Goal: Register for event/course

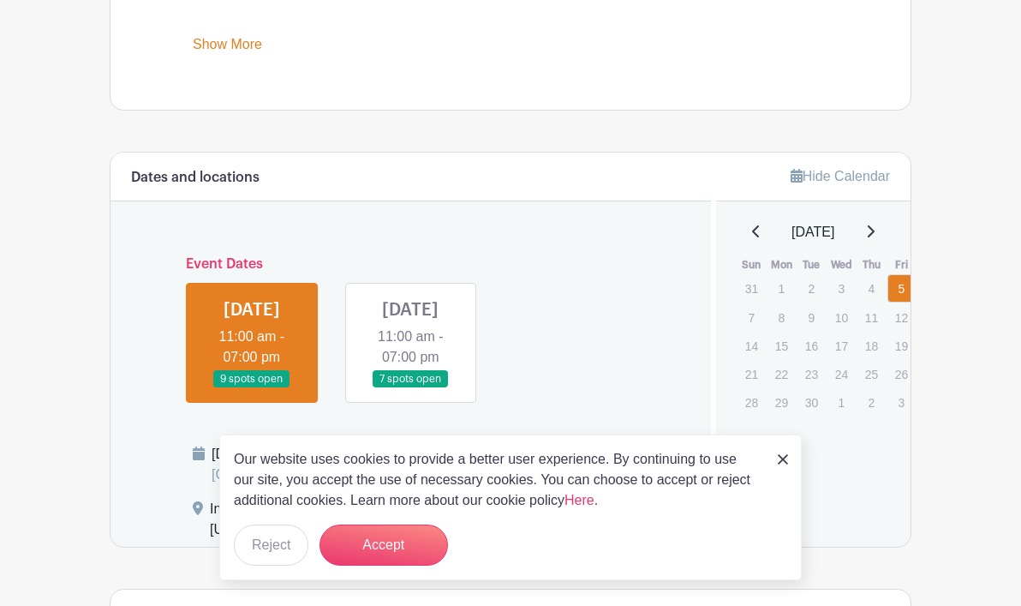
scroll to position [878, 0]
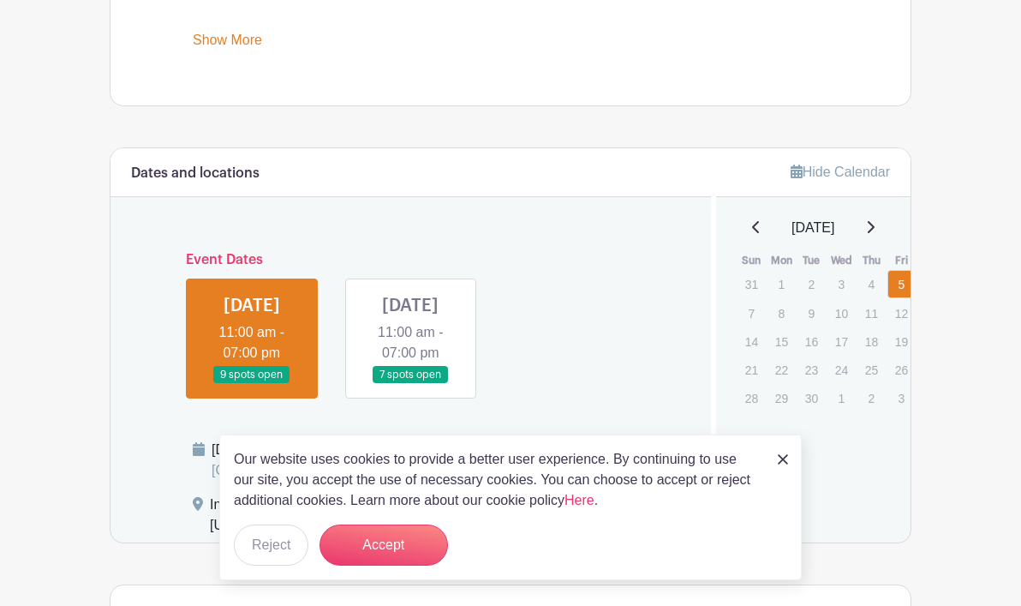
click at [410, 384] on link at bounding box center [410, 384] width 0 height 0
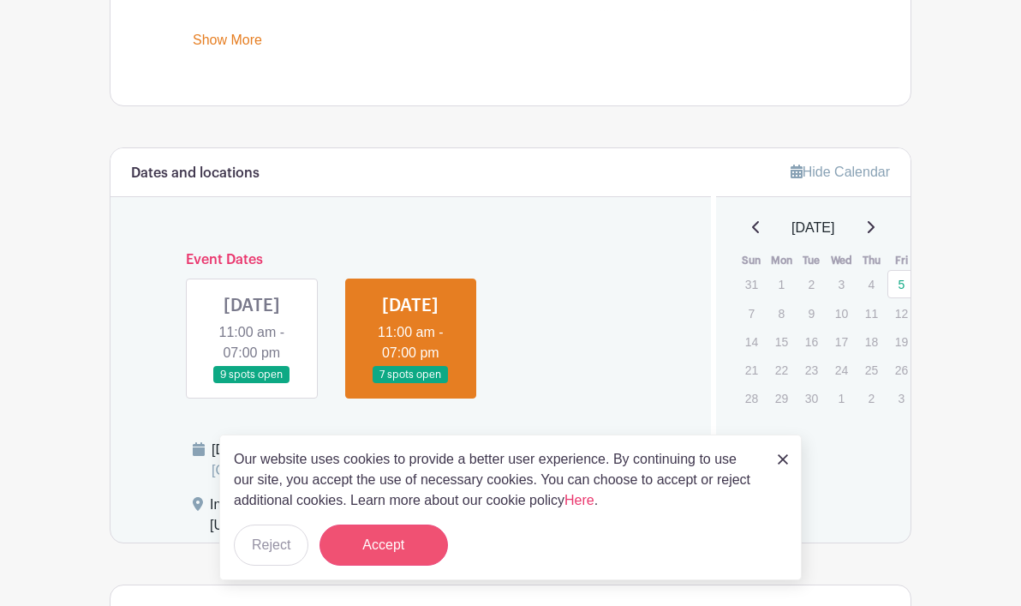
click at [367, 551] on button "Accept" at bounding box center [384, 544] width 128 height 41
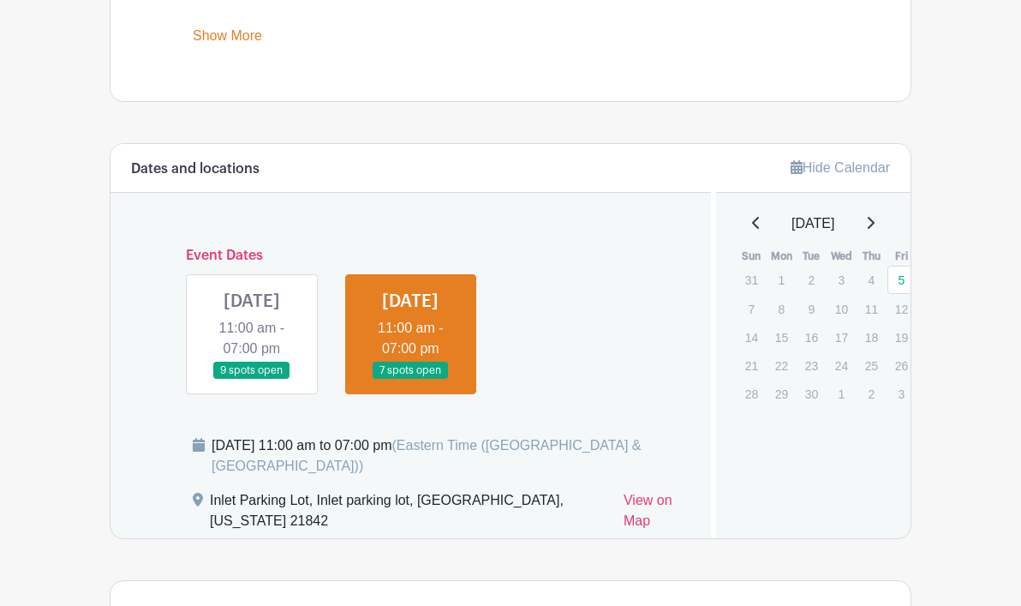
scroll to position [891, 0]
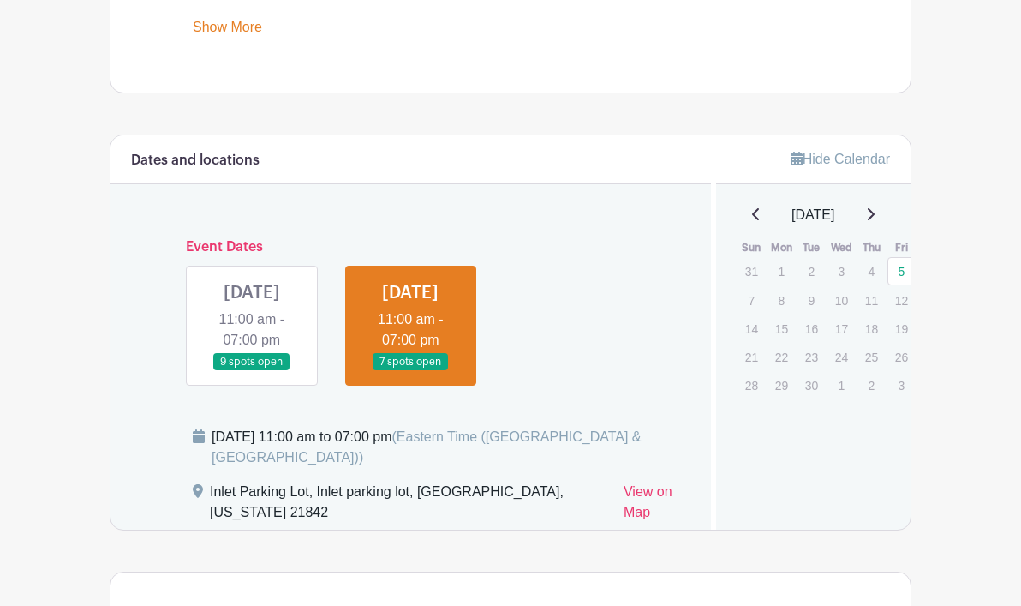
click at [410, 371] on link at bounding box center [410, 371] width 0 height 0
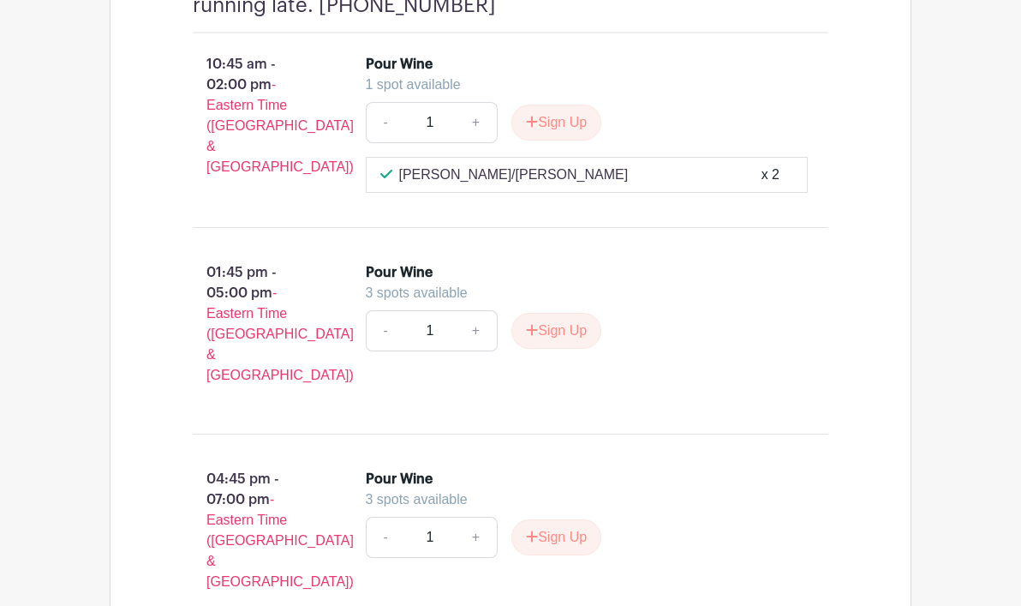
scroll to position [1613, 0]
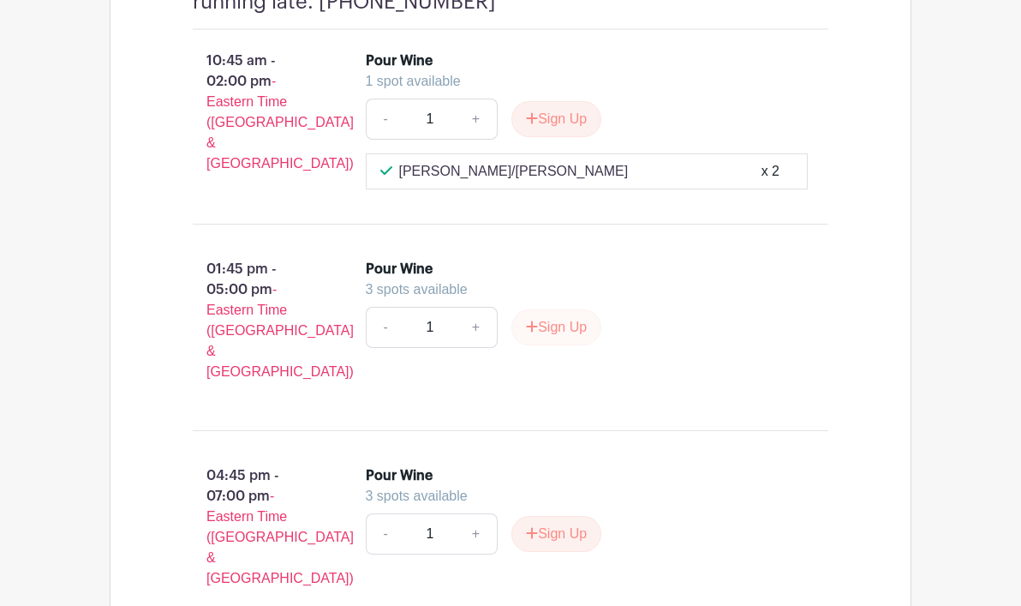
click at [557, 333] on button "Sign Up" at bounding box center [556, 327] width 90 height 36
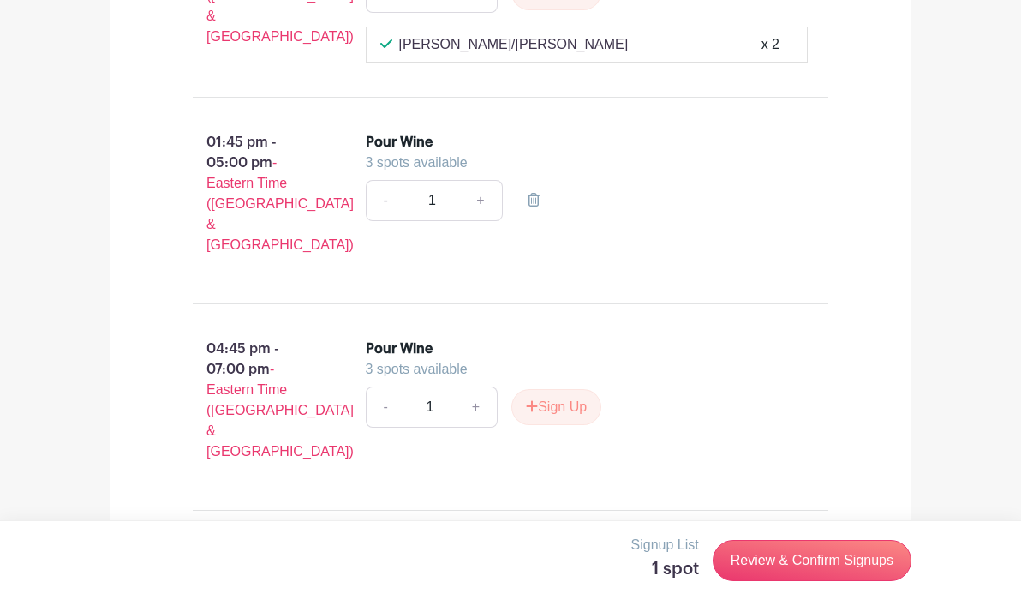
scroll to position [1739, 0]
click at [794, 563] on link "Review & Confirm Signups" at bounding box center [812, 560] width 199 height 41
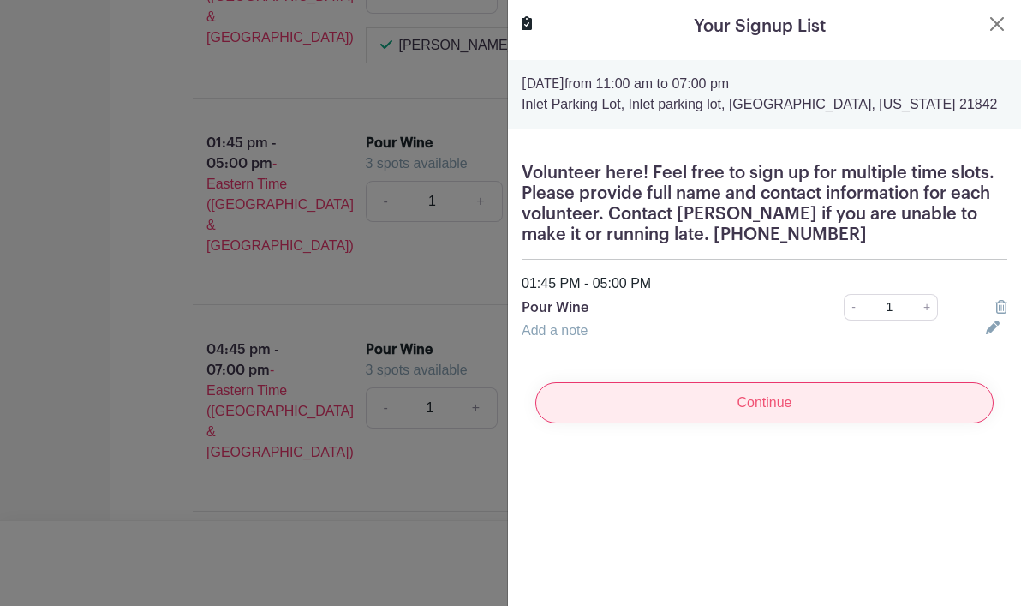
click at [768, 407] on input "Continue" at bounding box center [764, 402] width 458 height 41
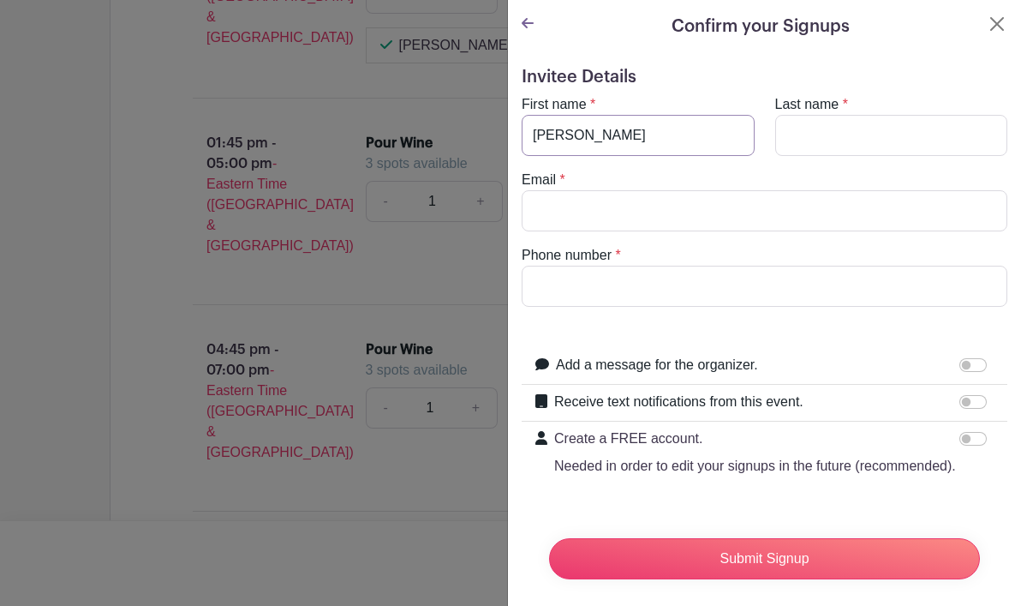
type input "[PERSON_NAME]"
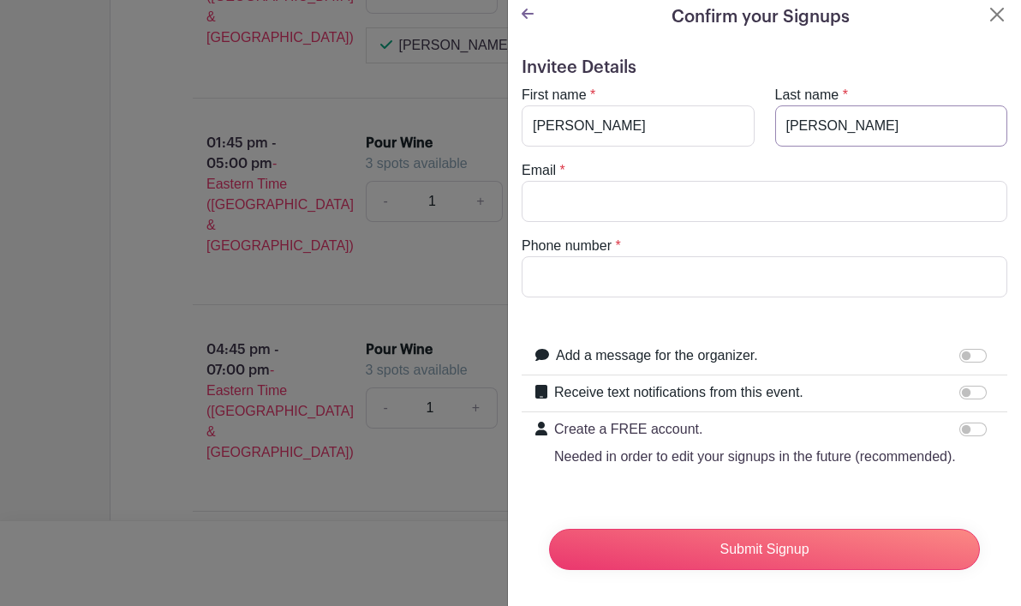
type input "[PERSON_NAME]"
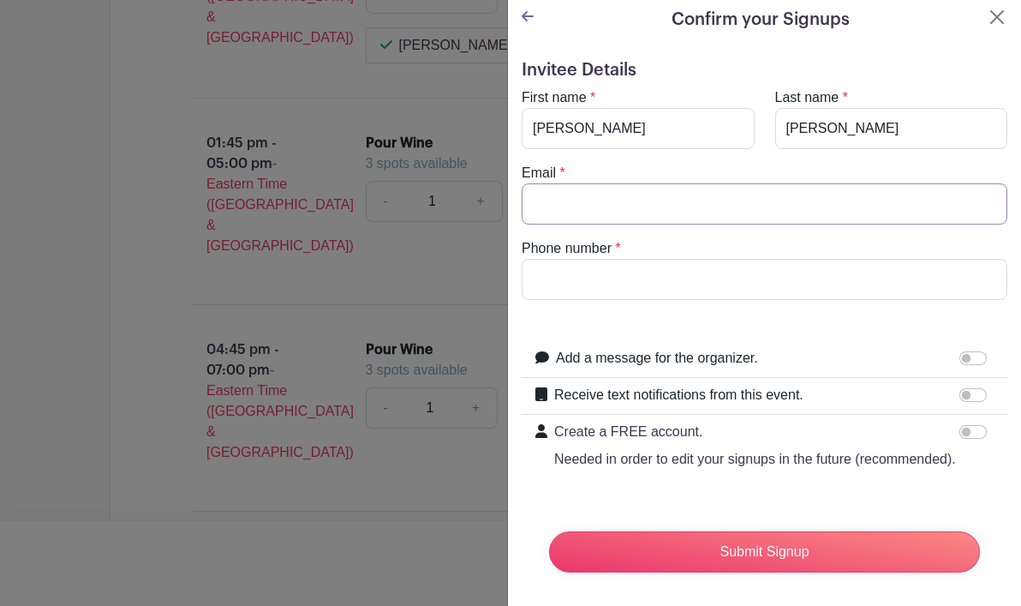
scroll to position [9, 0]
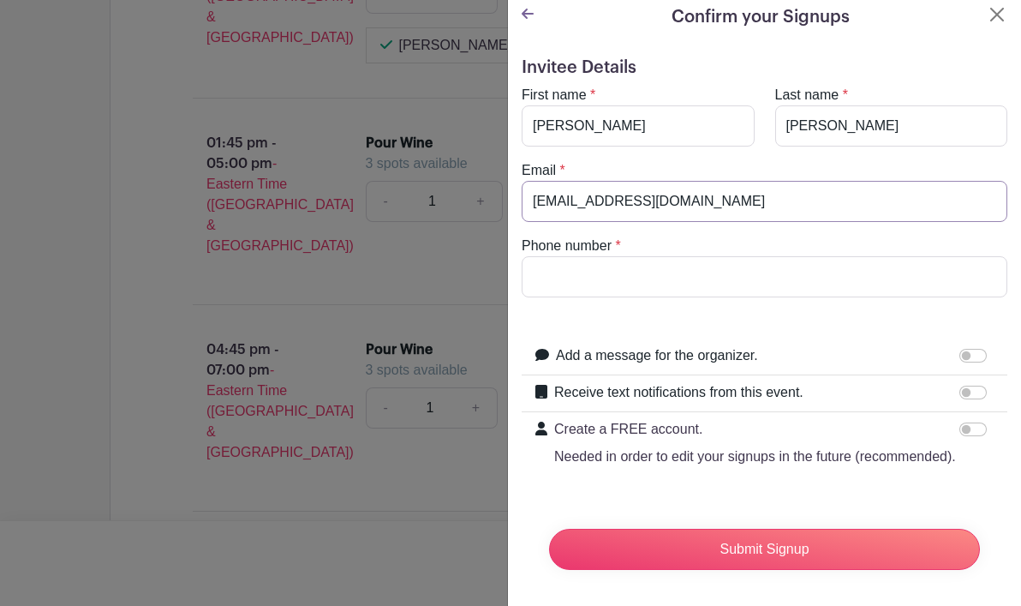
type input "[EMAIL_ADDRESS][DOMAIN_NAME]"
type input "3"
type input "2"
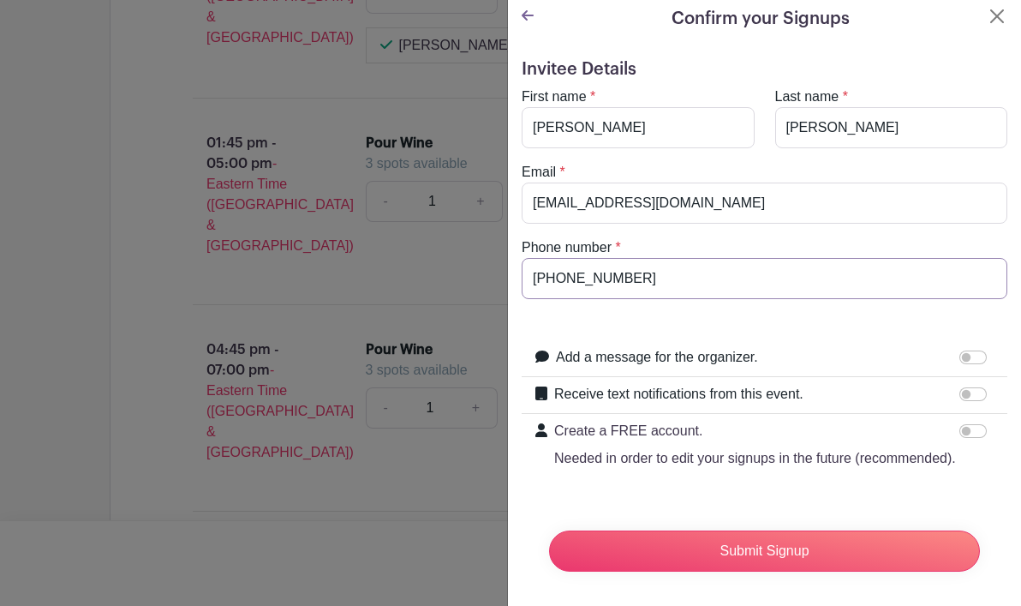
scroll to position [6, 0]
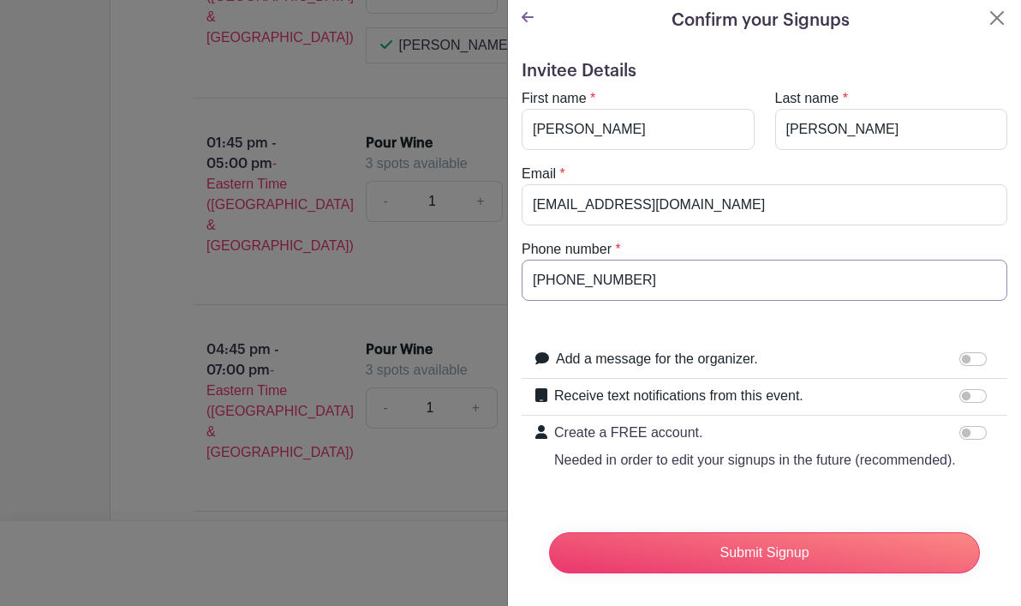
type input "[PHONE_NUMBER]"
click at [969, 361] on input "Add a message for the organizer." at bounding box center [972, 359] width 27 height 14
checkbox input "true"
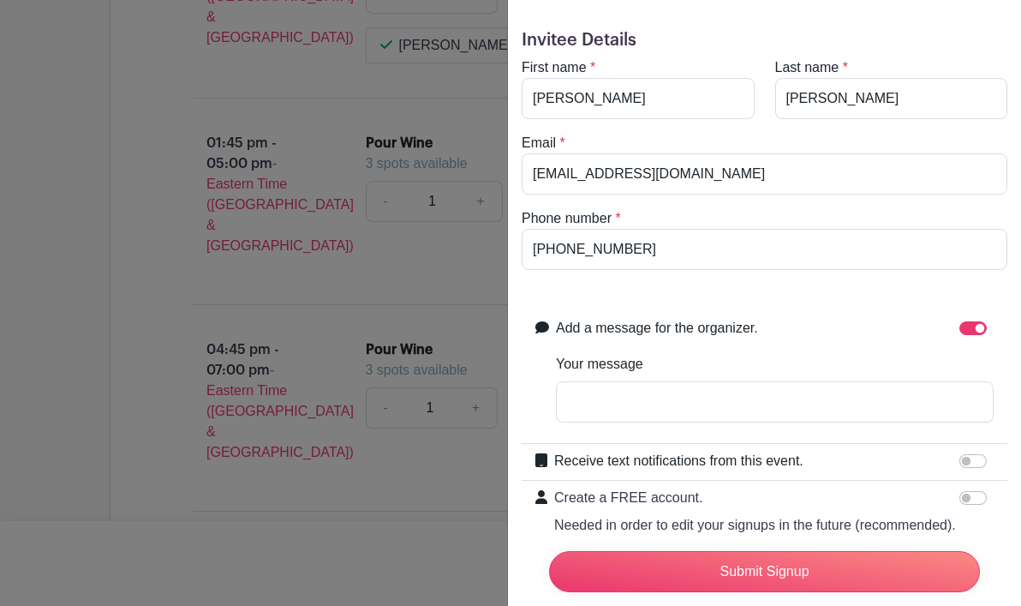
scroll to position [55, 0]
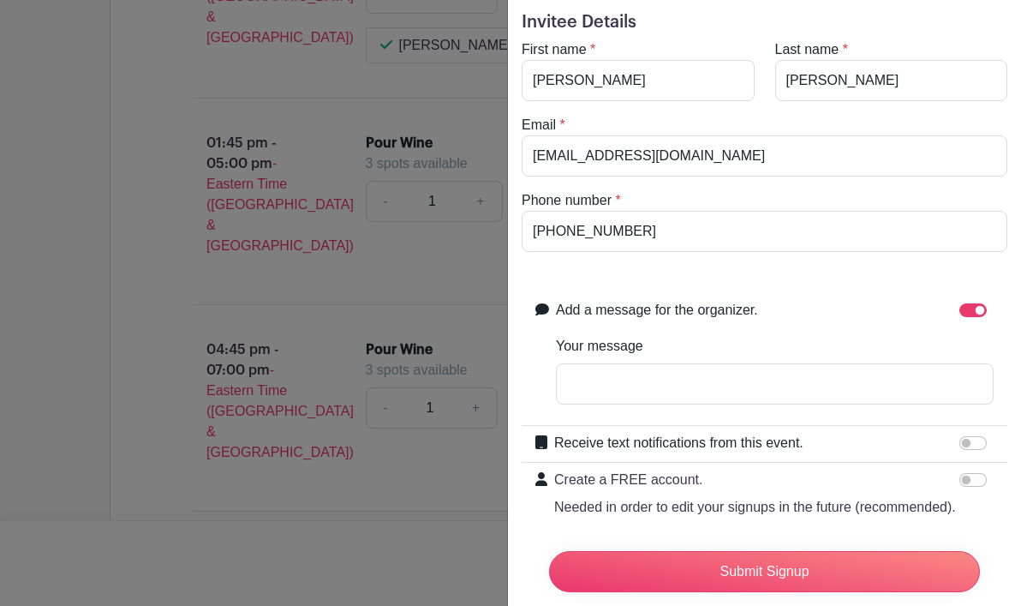
click at [967, 442] on input "Receive text notifications from this event." at bounding box center [972, 443] width 27 height 14
checkbox input "true"
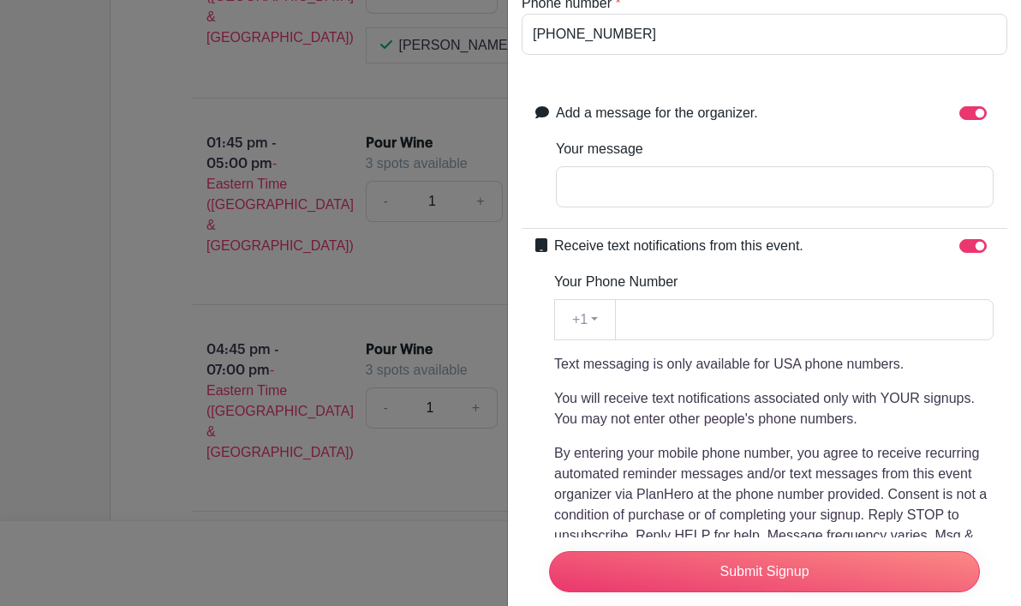
scroll to position [253, 0]
type input "3"
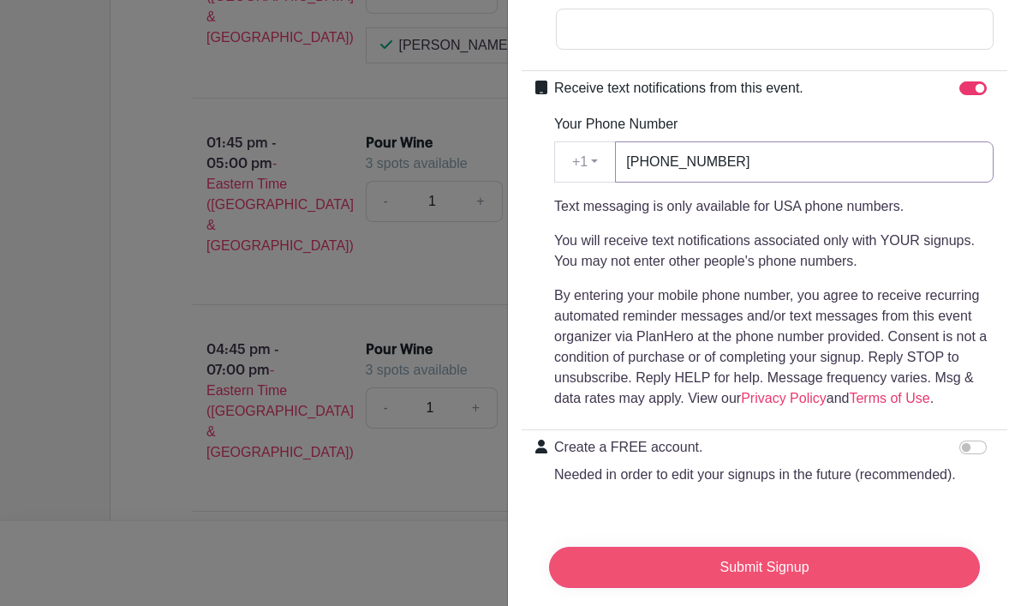
scroll to position [423, 0]
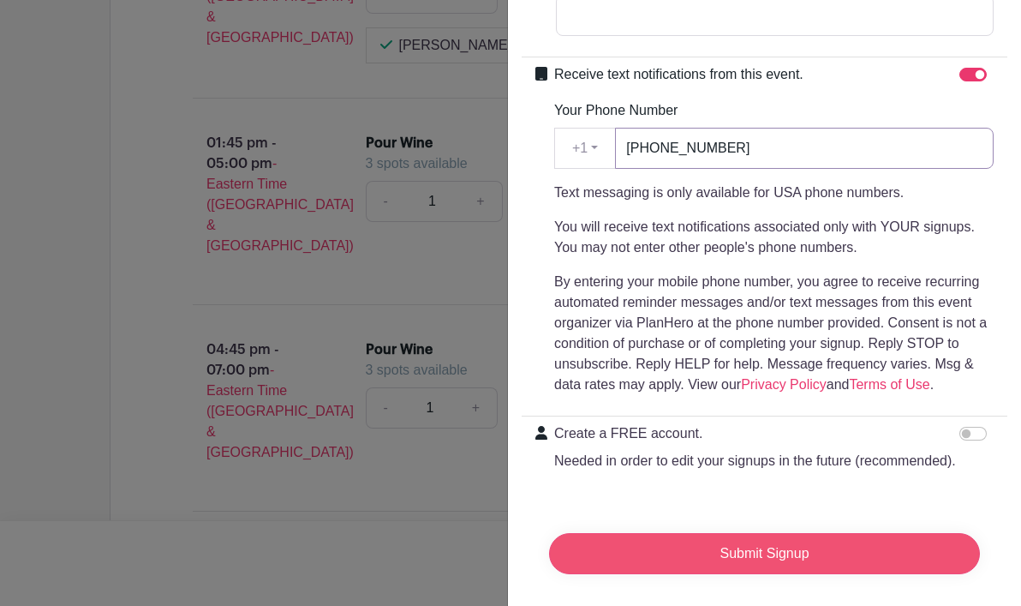
type input "[PHONE_NUMBER]"
click at [777, 561] on input "Submit Signup" at bounding box center [764, 553] width 431 height 41
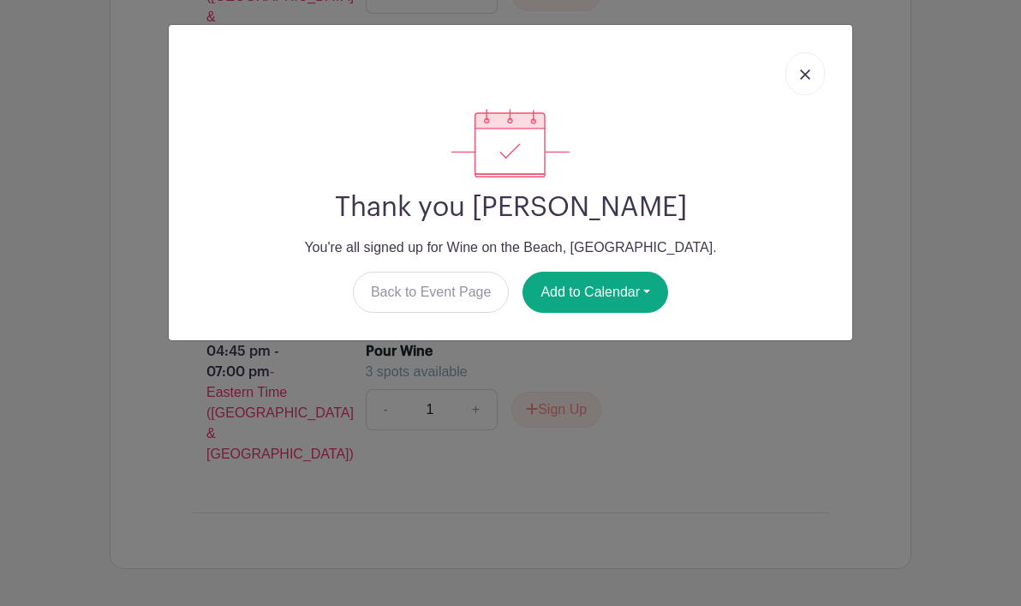
click at [805, 82] on link at bounding box center [805, 73] width 39 height 43
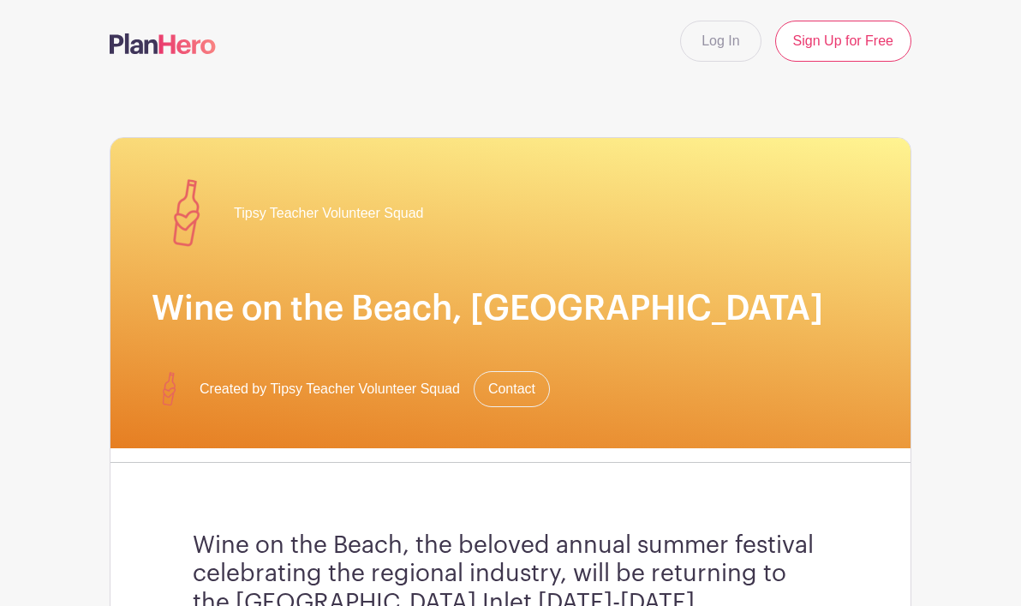
scroll to position [2, 0]
